Goal: Task Accomplishment & Management: Manage account settings

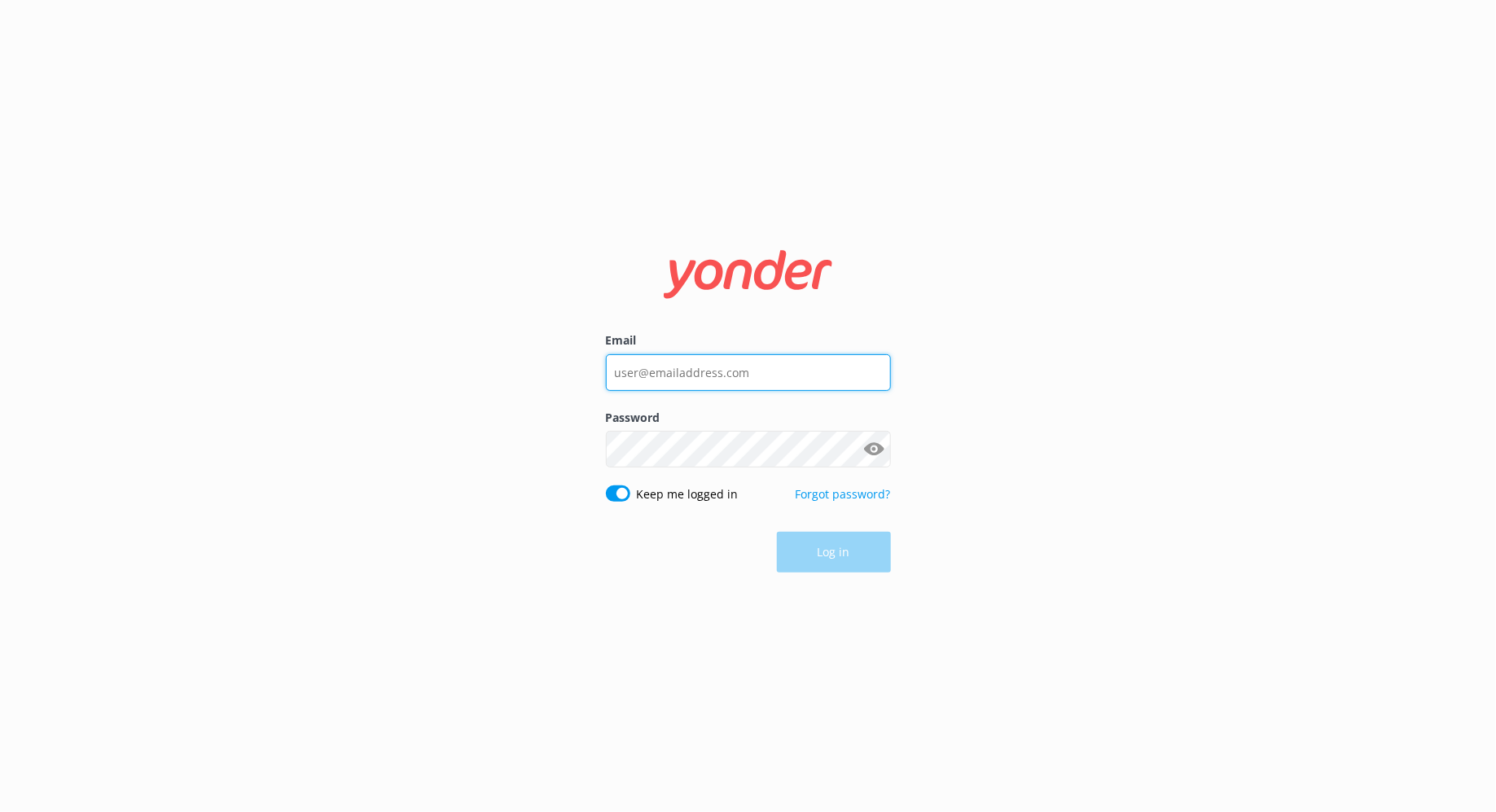
type input "[PERSON_NAME][EMAIL_ADDRESS][DOMAIN_NAME]"
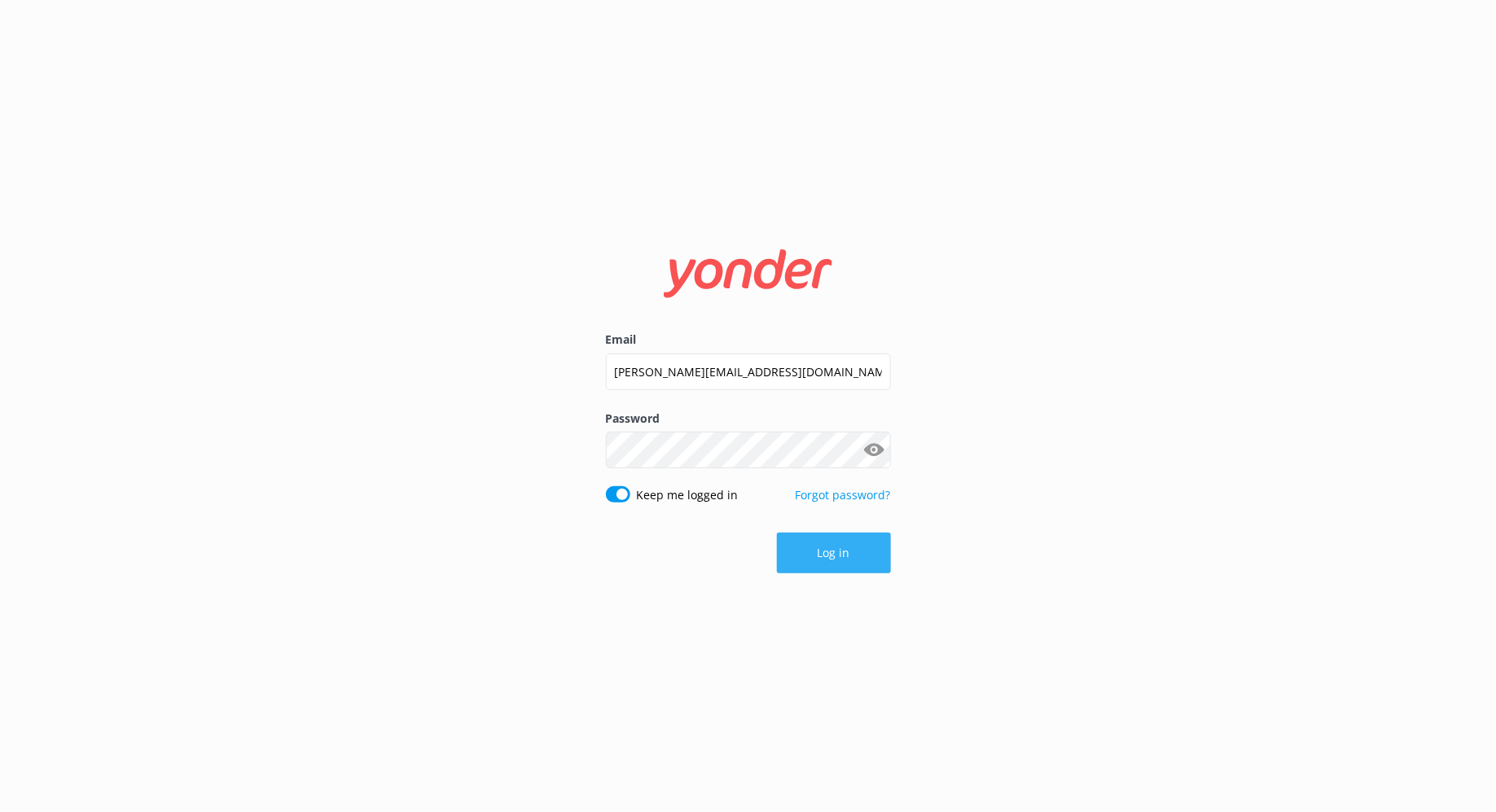
click at [836, 557] on div "Log in" at bounding box center [748, 553] width 285 height 41
click at [845, 551] on button "Log in" at bounding box center [833, 553] width 114 height 41
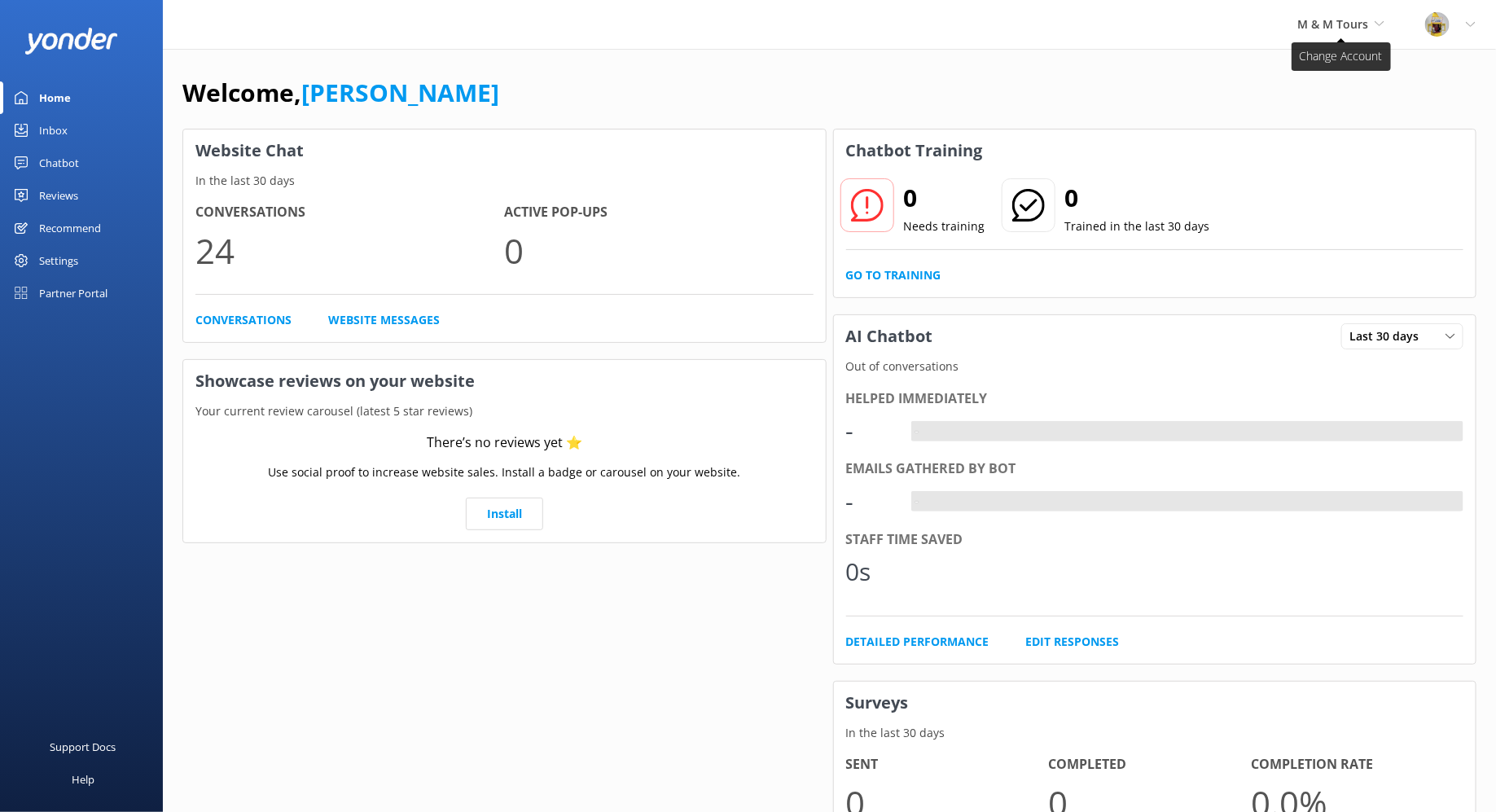
click at [1365, 26] on span "M & M Tours" at bounding box center [1333, 24] width 71 height 16
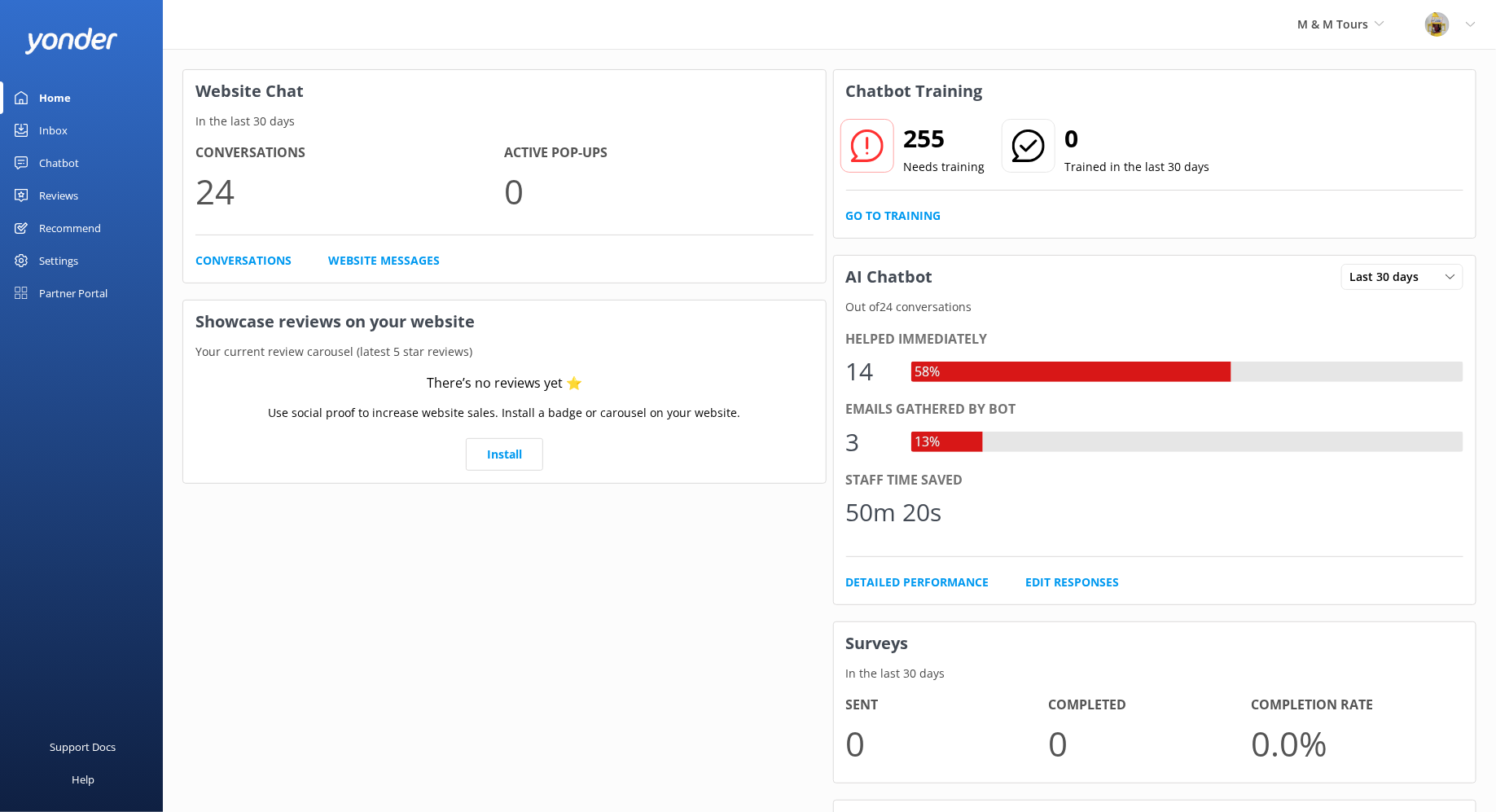
click at [1055, 42] on div "M & M Tours Go to Partner Portal [PERSON_NAME] Crew, LTD [PERSON_NAME] Destin P…" at bounding box center [748, 24] width 1496 height 48
